Goal: Check status: Check status

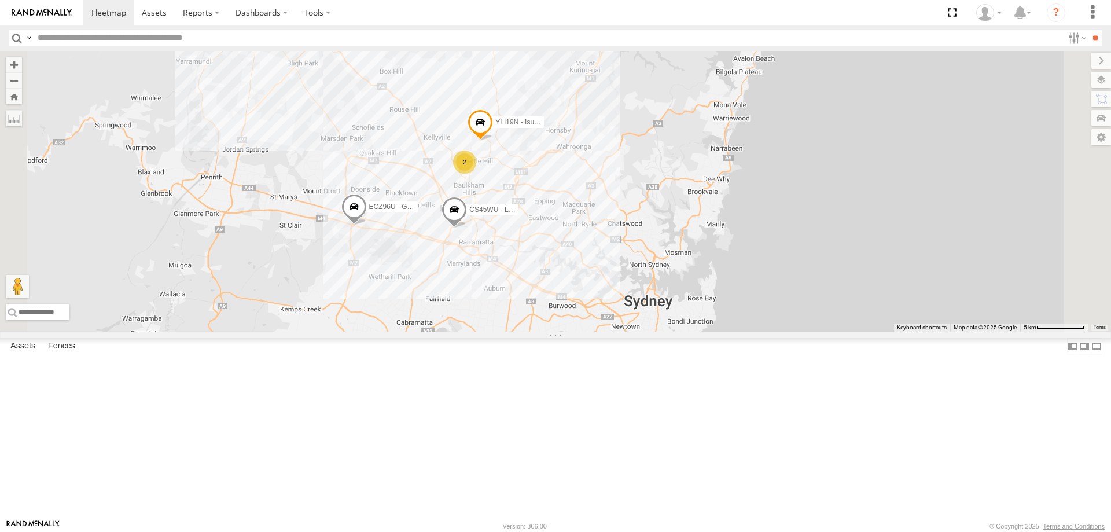
click at [367, 225] on span at bounding box center [353, 209] width 25 height 31
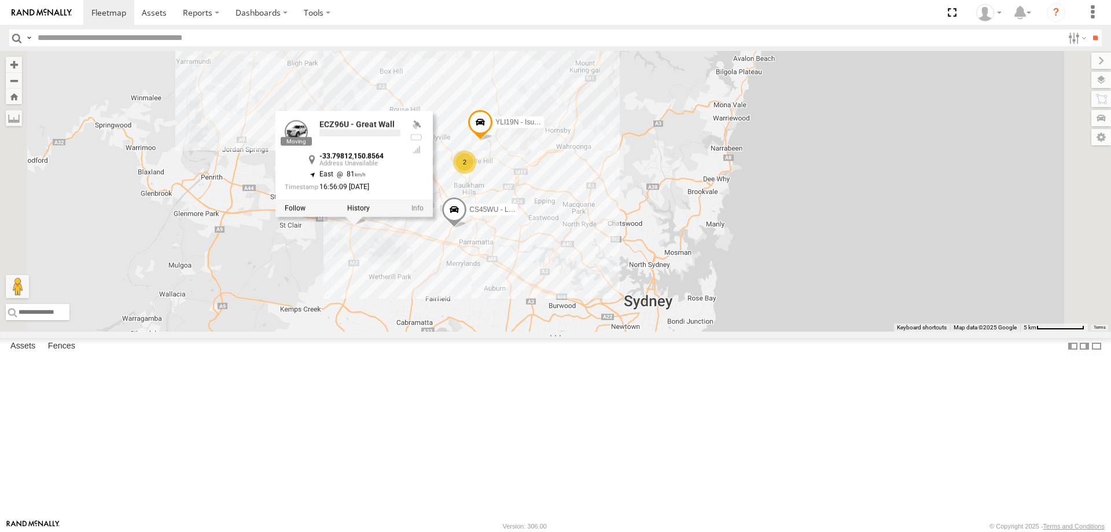
click at [529, 332] on div "ECZ96U - Great Wall CS45WU - LDV EOT93E - HiAce YLI19N - Isuzu DMAX 2 BK71PG - …" at bounding box center [555, 191] width 1111 height 281
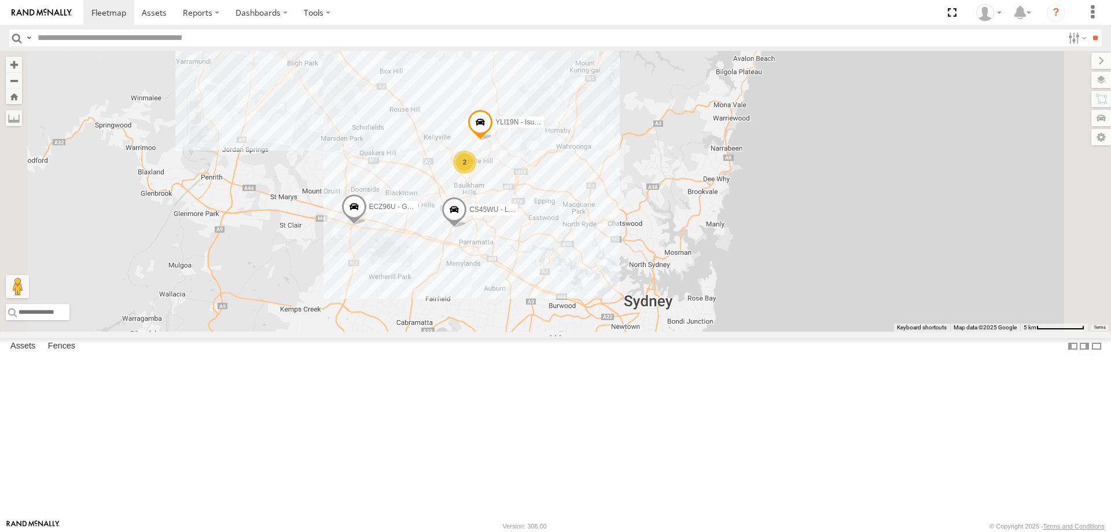
click at [367, 225] on span at bounding box center [353, 209] width 25 height 31
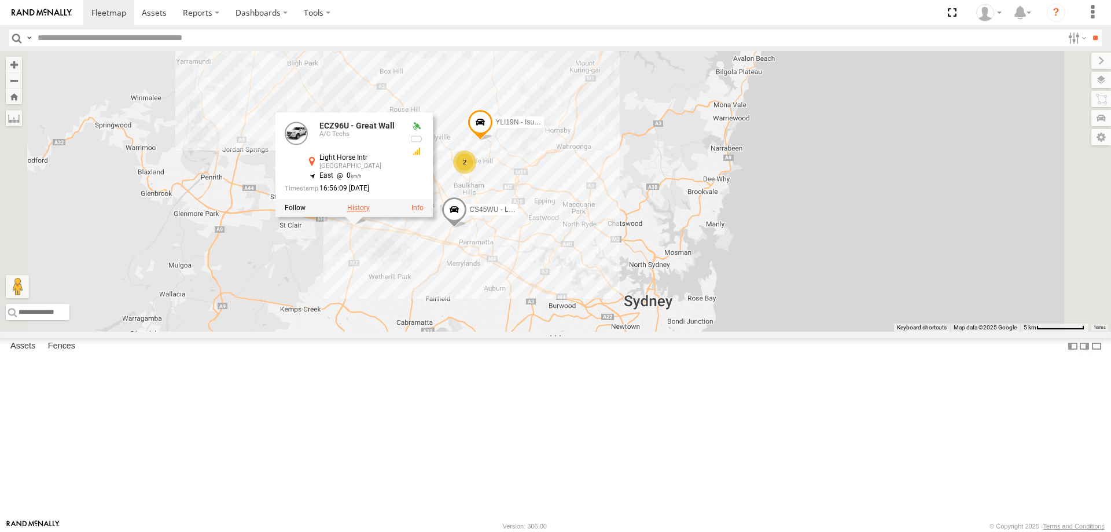
click at [370, 212] on label at bounding box center [358, 208] width 23 height 8
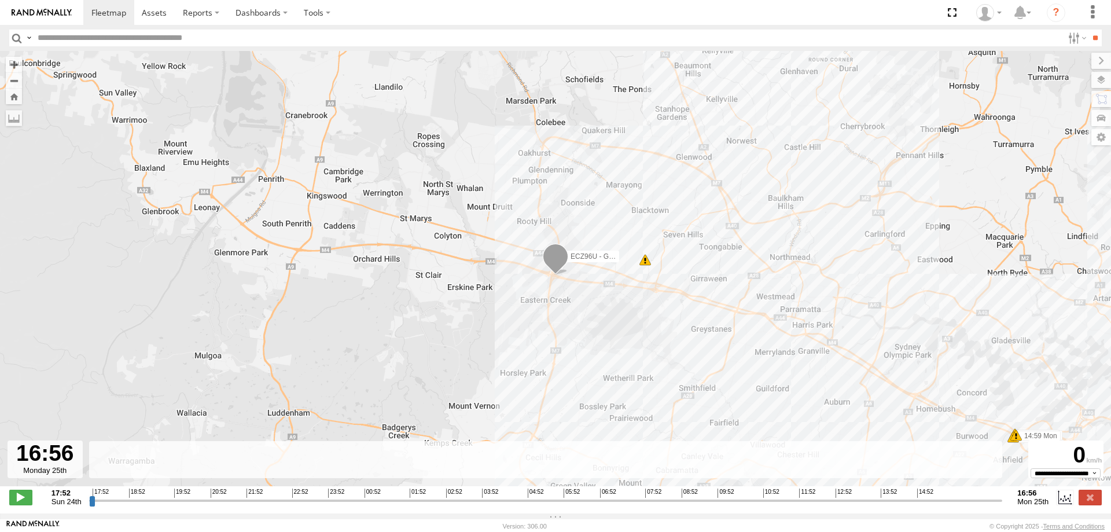
drag, startPoint x: 93, startPoint y: 505, endPoint x: 1050, endPoint y: 498, distance: 957.7
type input "**********"
click at [1003, 498] on input "range" at bounding box center [546, 500] width 914 height 11
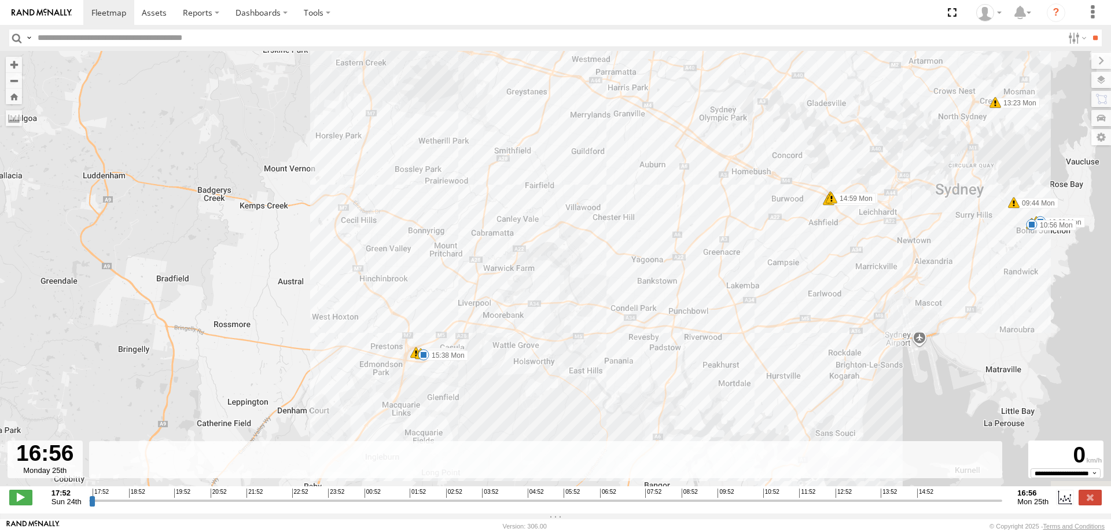
drag, startPoint x: 711, startPoint y: 389, endPoint x: 525, endPoint y: 146, distance: 305.4
click at [525, 146] on div "ECZ96U - Great Wall 09:44 Mon 10:04 Mon 10:09 Mon 10:50 Mon 10:56 Mon 13:23 Mon…" at bounding box center [555, 274] width 1111 height 447
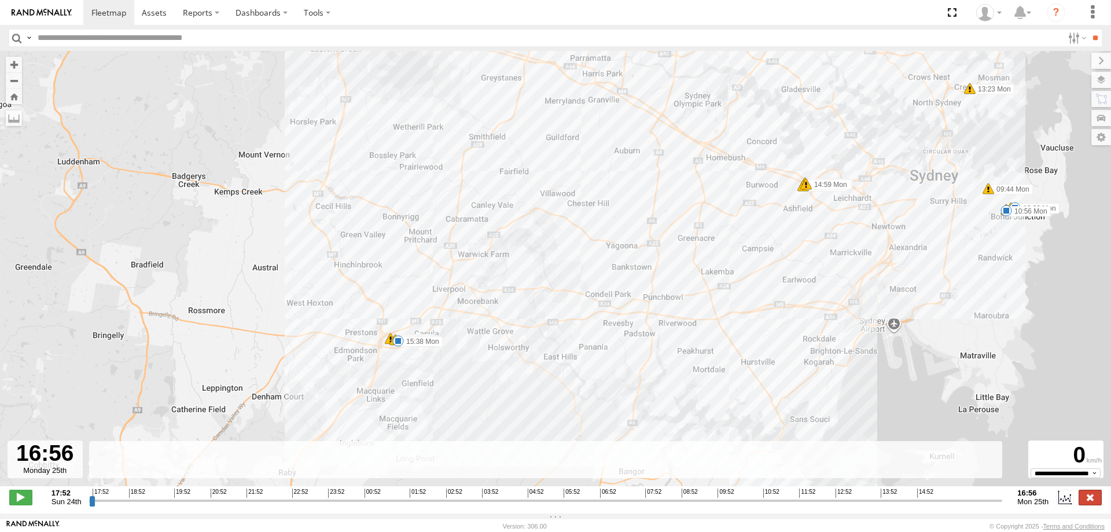
click at [1096, 505] on label at bounding box center [1090, 497] width 23 height 15
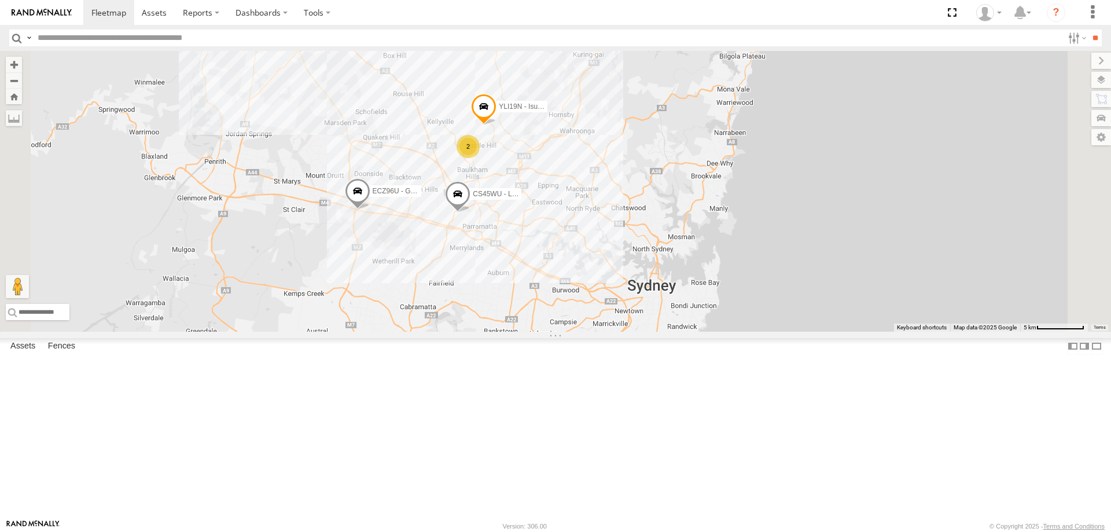
drag, startPoint x: 567, startPoint y: 496, endPoint x: 572, endPoint y: 458, distance: 38.0
click at [572, 332] on div "YLI19N - Isuzu DMAX ECZ96U - Great Wall 2 CS45WU - LDV EOT93E - HiAce BK71PG - …" at bounding box center [555, 191] width 1111 height 281
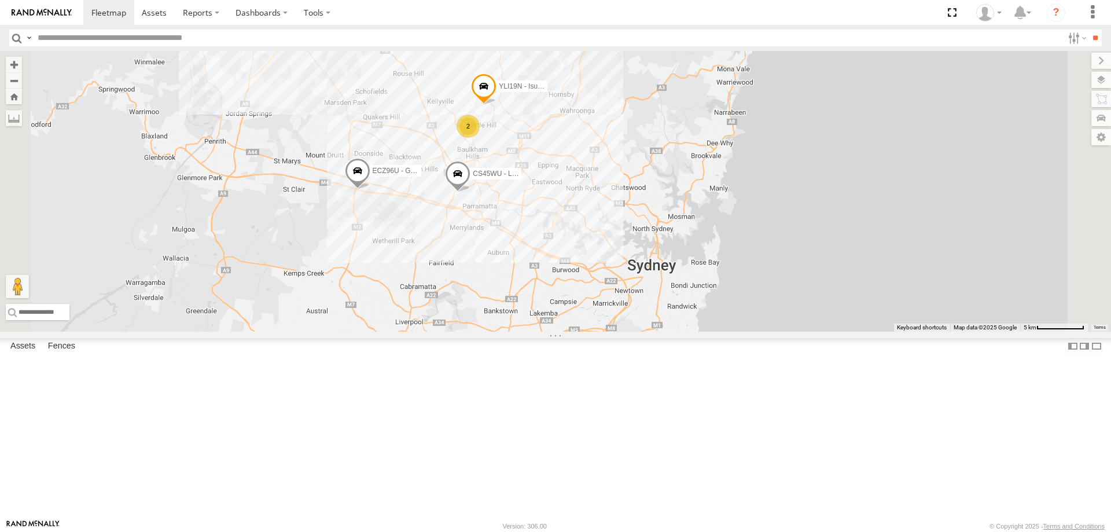
click at [370, 189] on span at bounding box center [357, 173] width 25 height 31
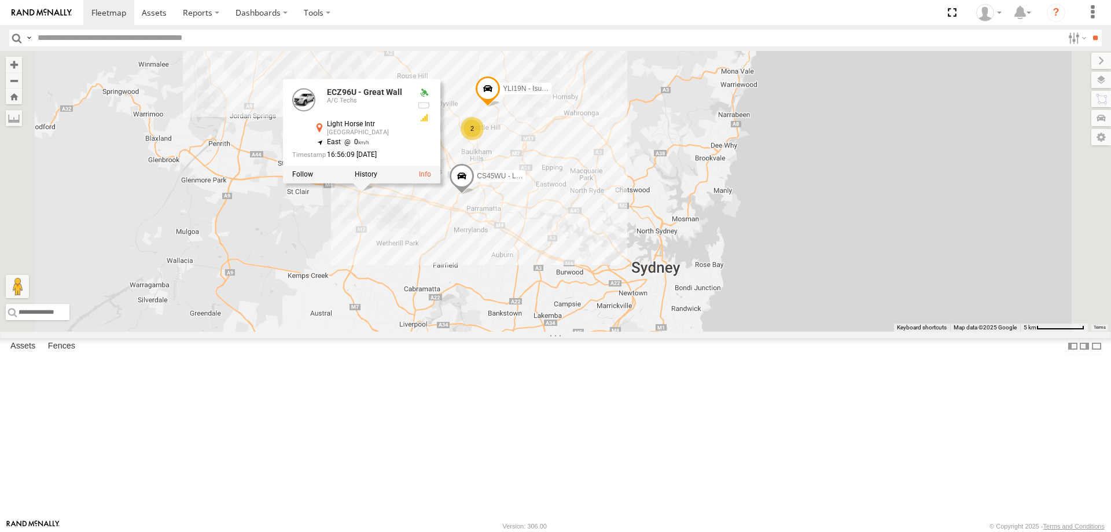
drag, startPoint x: 498, startPoint y: 301, endPoint x: 503, endPoint y: 305, distance: 6.3
click at [503, 305] on div "YLI19N - Isuzu DMAX ECZ96U - Great Wall 2 CS45WU - LDV EOT93E - HiAce BK71PG - …" at bounding box center [555, 191] width 1111 height 281
